Goal: Find specific page/section: Find specific page/section

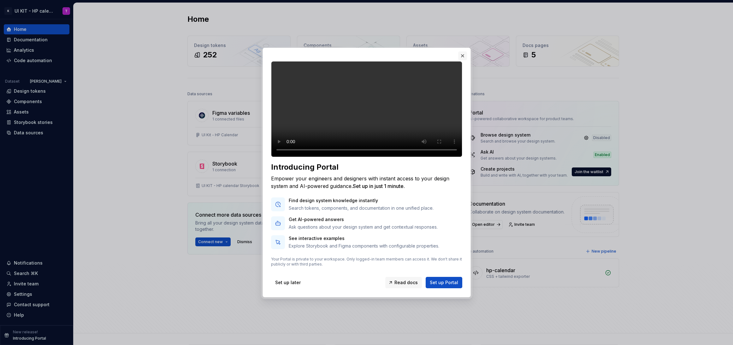
click at [463, 51] on button "button" at bounding box center [462, 55] width 9 height 9
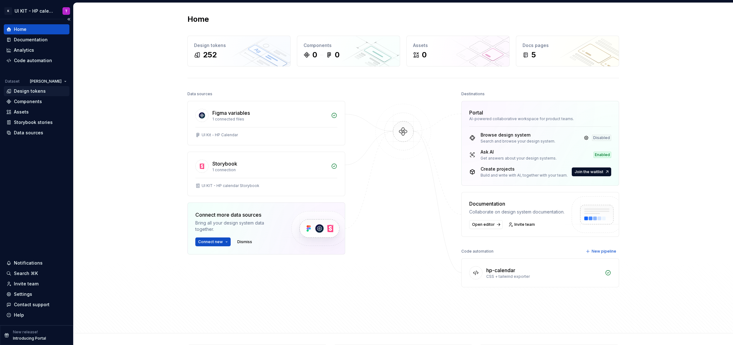
click at [26, 90] on div "Design tokens" at bounding box center [30, 91] width 32 height 6
